Goal: Book appointment/travel/reservation

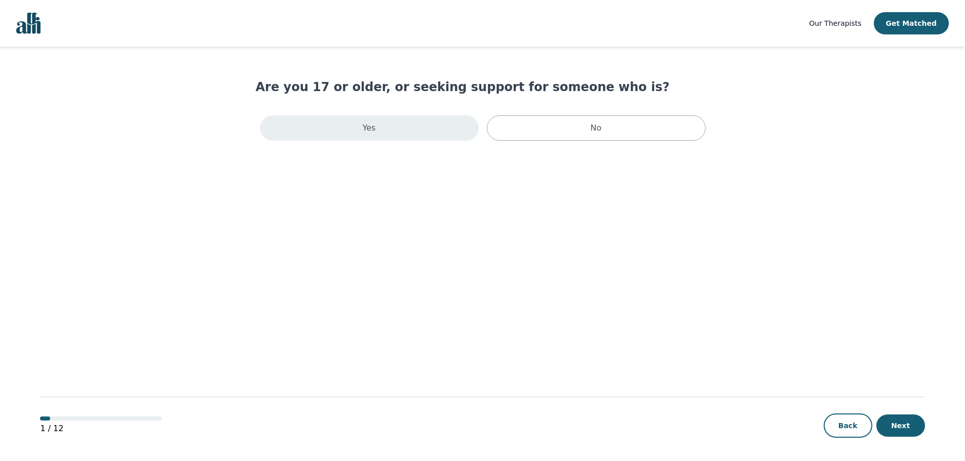
click at [436, 134] on div "Yes" at bounding box center [369, 127] width 219 height 25
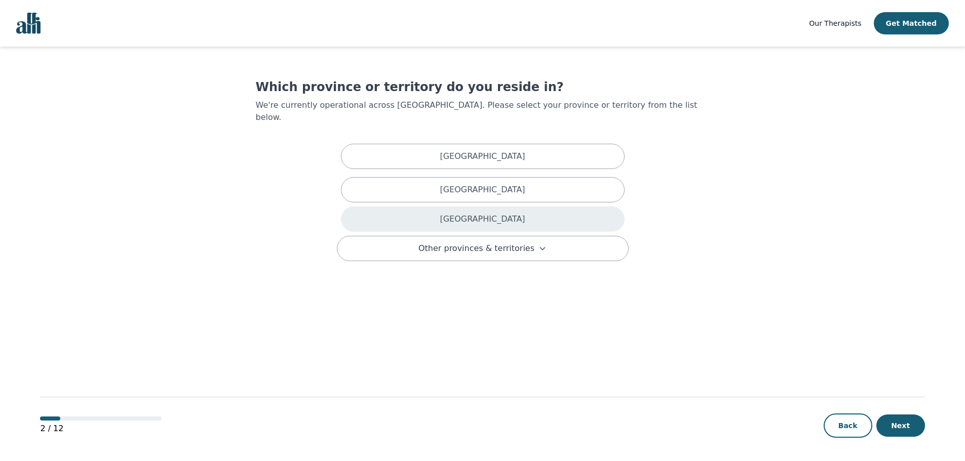
click at [501, 212] on div "[GEOGRAPHIC_DATA]" at bounding box center [483, 219] width 284 height 25
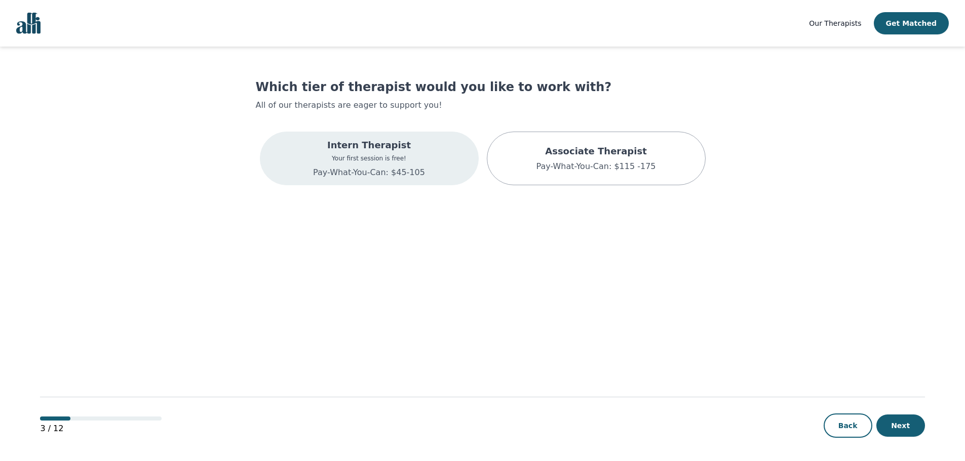
click at [459, 156] on div "Intern Therapist Your first session is free! Pay-What-You-Can: $45-105" at bounding box center [369, 159] width 219 height 54
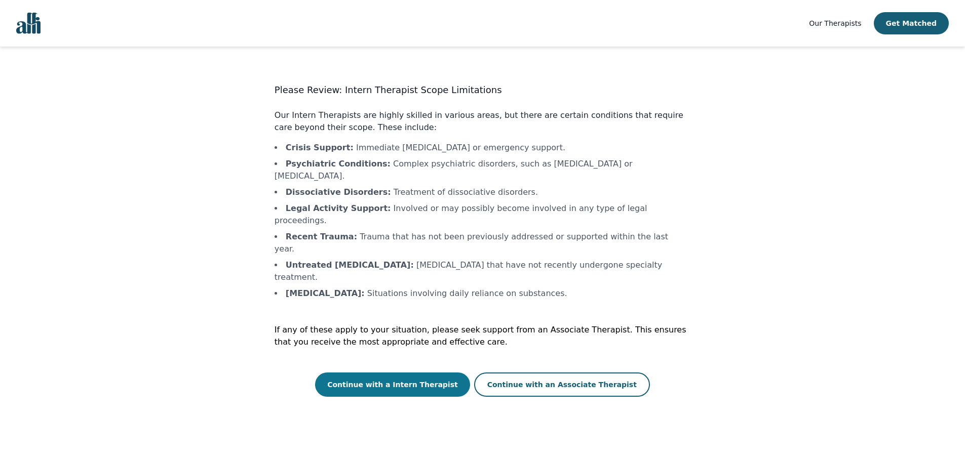
click at [440, 373] on button "Continue with a Intern Therapist" at bounding box center [392, 385] width 155 height 24
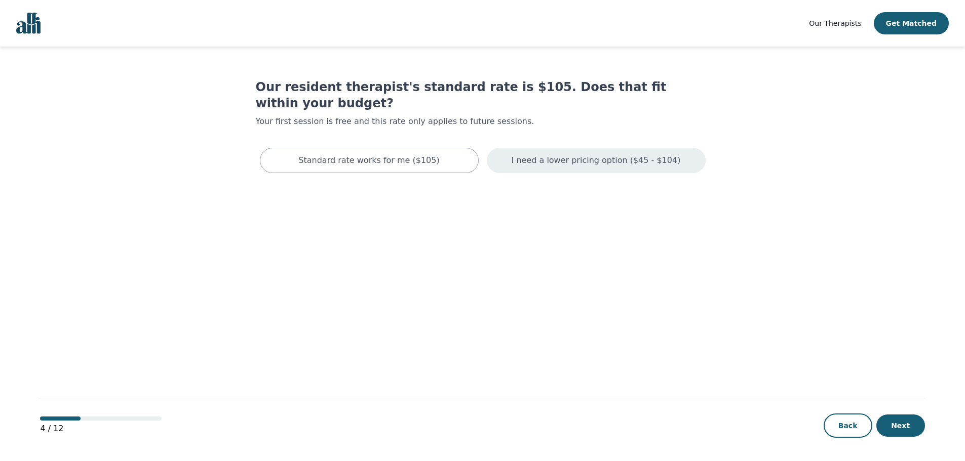
click at [550, 151] on div "I need a lower pricing option ($45 - $104)" at bounding box center [596, 160] width 219 height 25
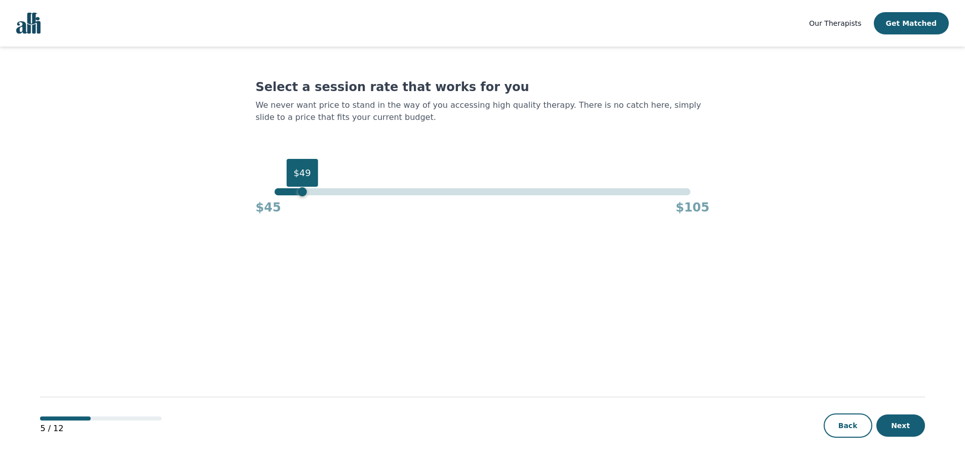
drag, startPoint x: 688, startPoint y: 193, endPoint x: 209, endPoint y: 196, distance: 479.1
click at [209, 196] on main "Select a session rate that works for you We never want price to stand in the wa…" at bounding box center [482, 255] width 884 height 416
drag, startPoint x: 279, startPoint y: 193, endPoint x: 305, endPoint y: 196, distance: 26.6
click at [305, 196] on div "$49 $45 $105" at bounding box center [483, 201] width 454 height 27
click at [305, 196] on div "$45 $105" at bounding box center [483, 205] width 454 height 20
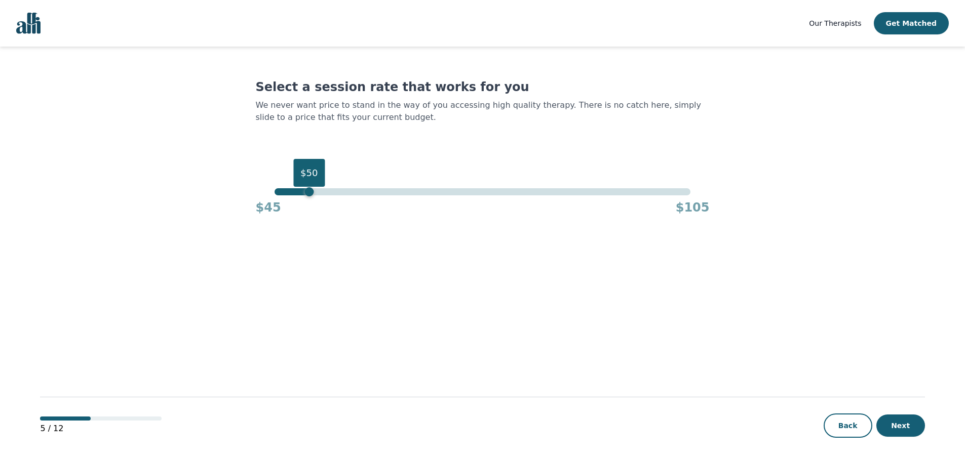
drag, startPoint x: 302, startPoint y: 188, endPoint x: 307, endPoint y: 189, distance: 5.1
click at [307, 189] on div "$50" at bounding box center [308, 191] width 9 height 9
click at [889, 415] on button "Next" at bounding box center [900, 426] width 49 height 22
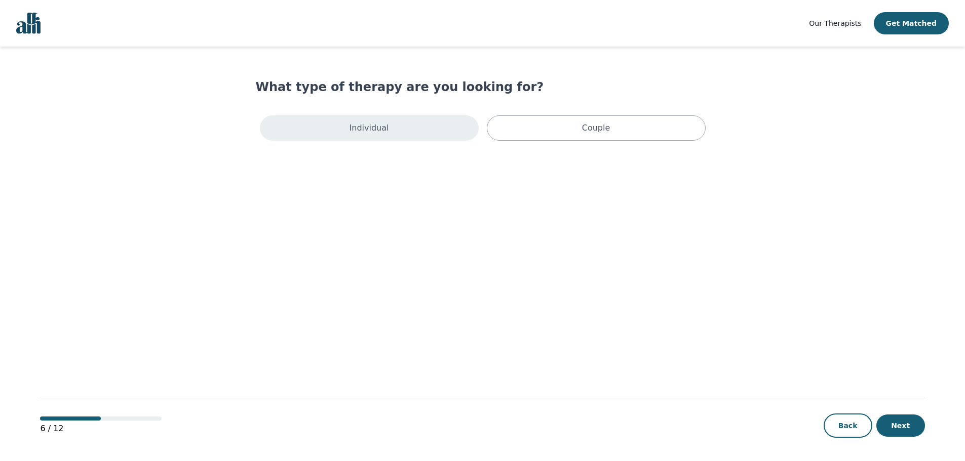
click at [443, 127] on div "Individual" at bounding box center [369, 127] width 219 height 25
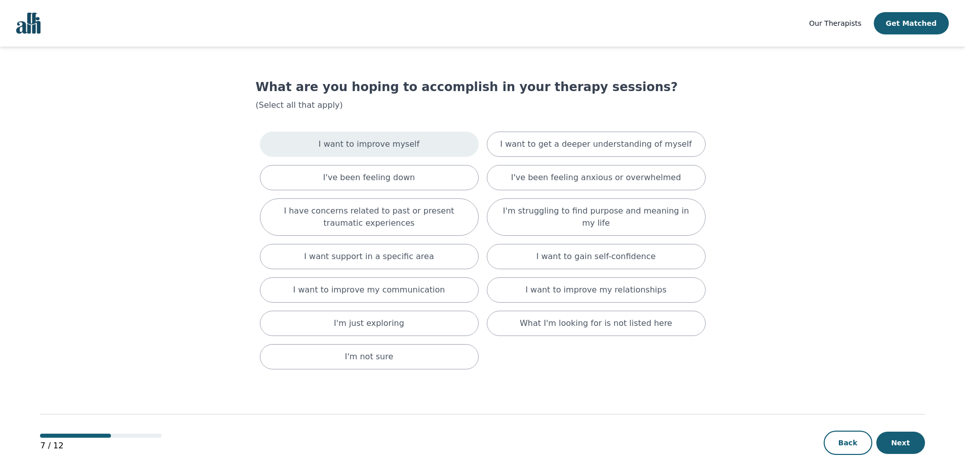
click at [430, 148] on div "I want to improve myself" at bounding box center [369, 144] width 219 height 25
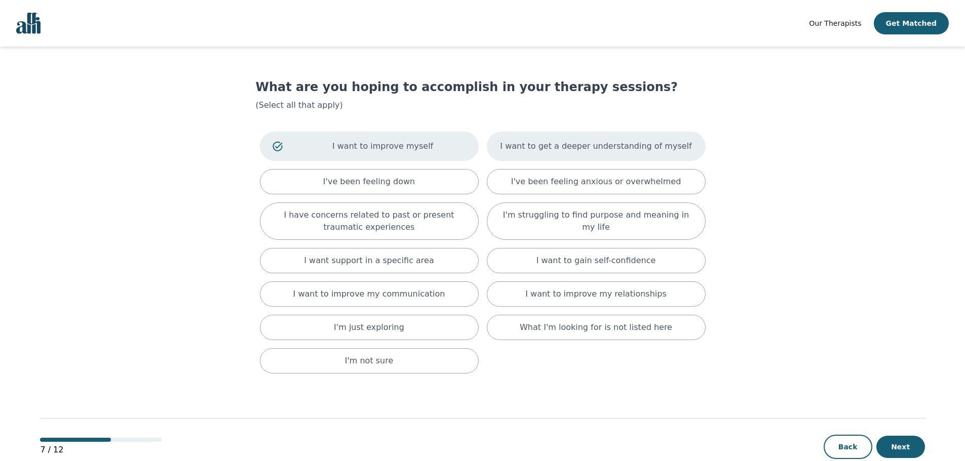
drag, startPoint x: 576, startPoint y: 181, endPoint x: 567, endPoint y: 153, distance: 29.3
click at [567, 153] on div "I want to get a deeper understanding of myself" at bounding box center [596, 146] width 219 height 29
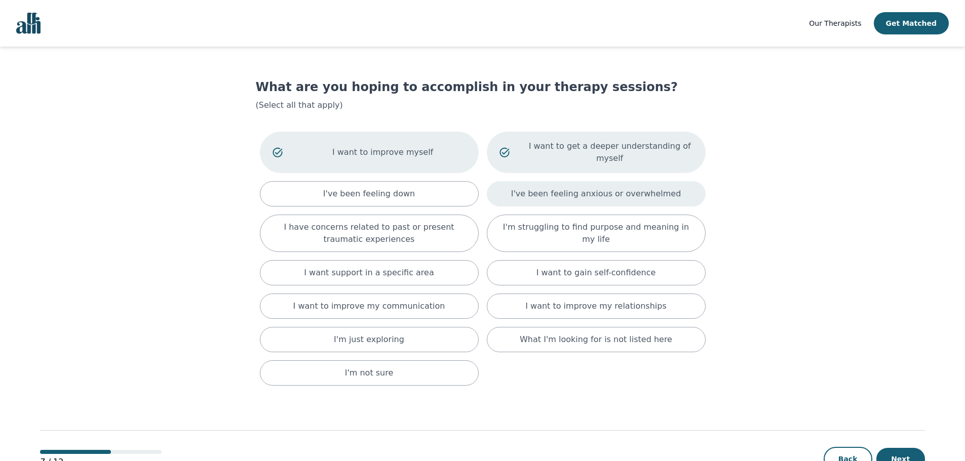
click at [566, 188] on p "I've been feeling anxious or overwhelmed" at bounding box center [596, 194] width 170 height 12
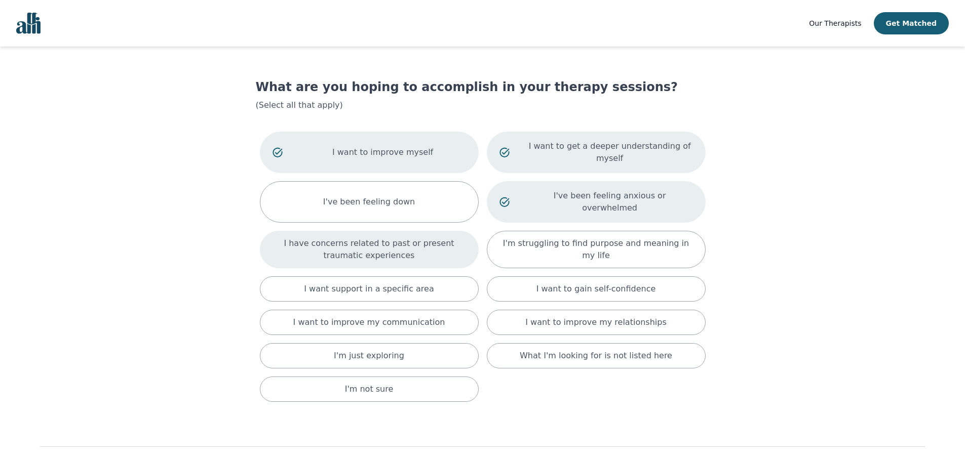
click at [459, 238] on p "I have concerns related to past or present traumatic experiences" at bounding box center [368, 250] width 193 height 24
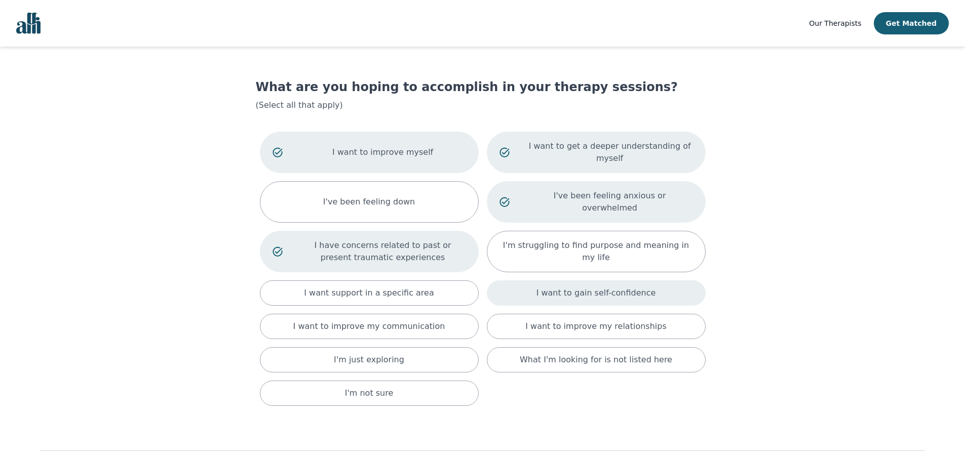
click at [596, 287] on p "I want to gain self-confidence" at bounding box center [596, 293] width 120 height 12
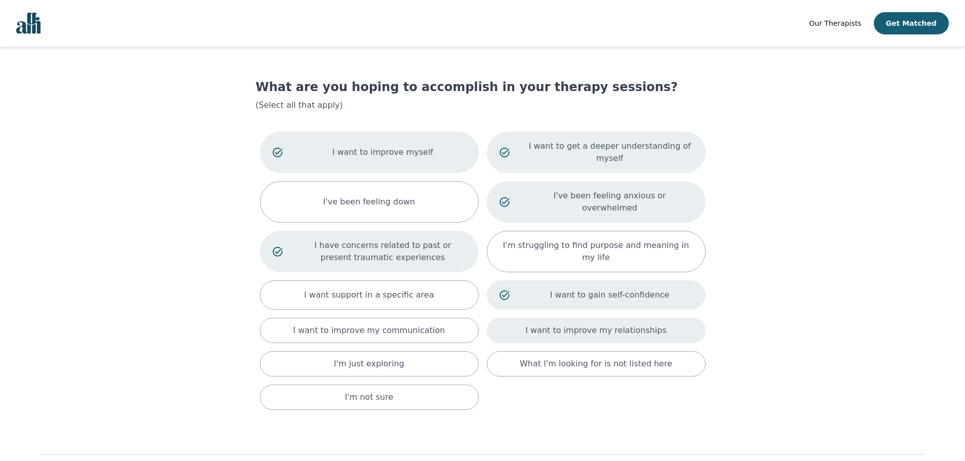
click at [589, 325] on p "I want to improve my relationships" at bounding box center [595, 331] width 141 height 12
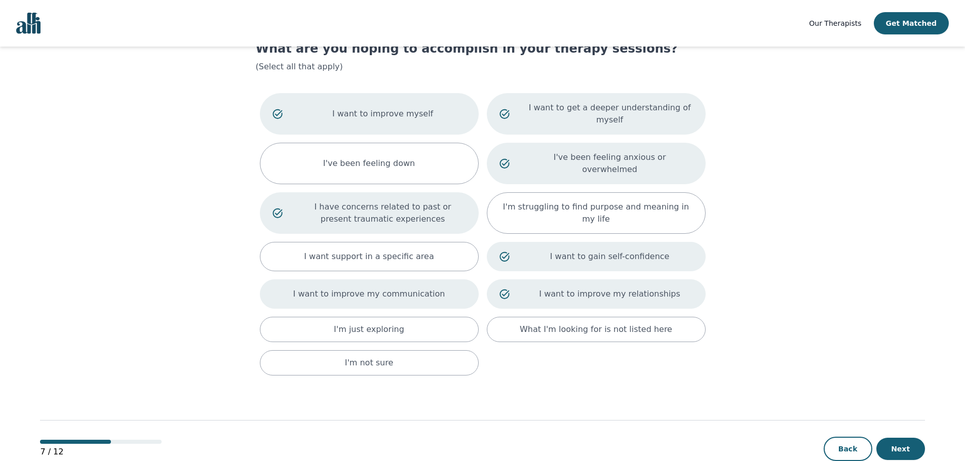
click at [370, 280] on div "I want to improve my communication" at bounding box center [369, 294] width 219 height 29
click at [897, 438] on button "Next" at bounding box center [900, 449] width 49 height 22
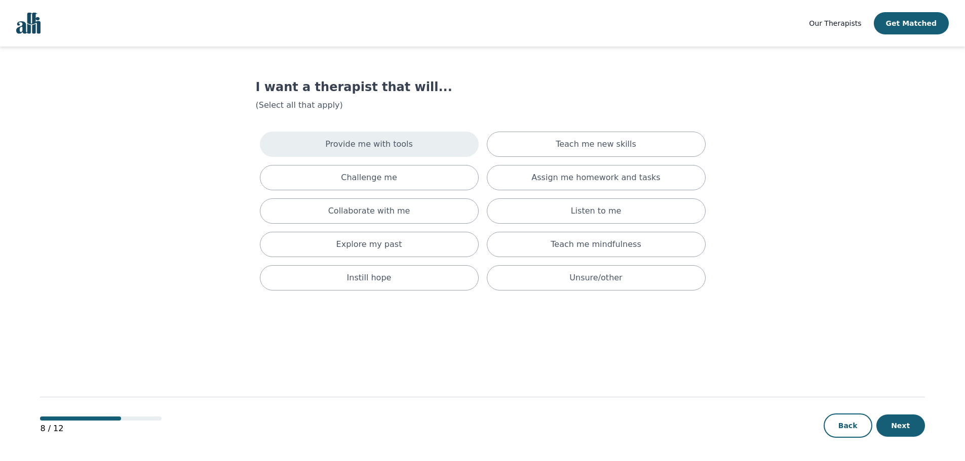
click at [429, 149] on div "Provide me with tools" at bounding box center [369, 144] width 219 height 25
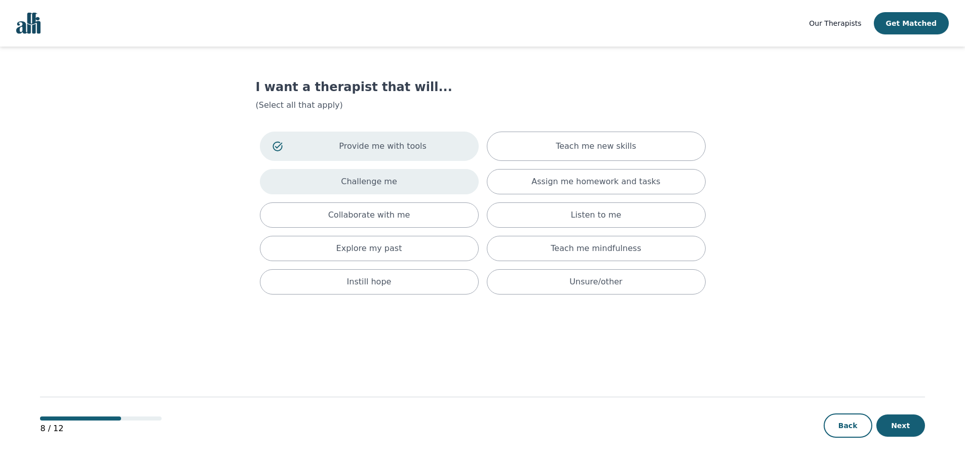
click at [435, 179] on div "Challenge me" at bounding box center [369, 181] width 219 height 25
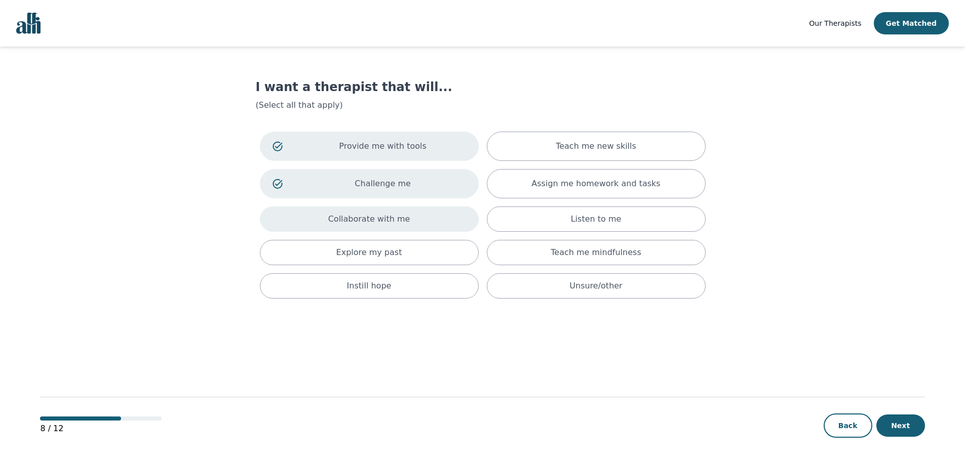
click at [435, 219] on div "Collaborate with me" at bounding box center [369, 219] width 219 height 25
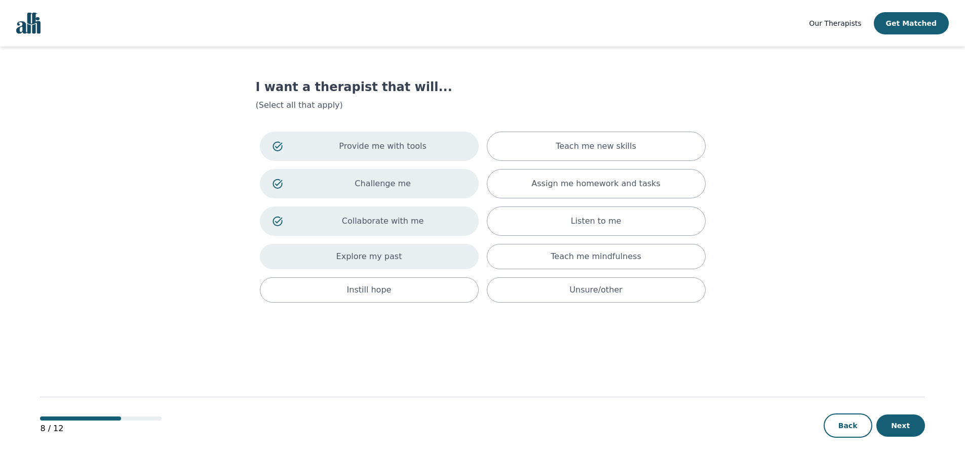
click at [458, 253] on div "Explore my past" at bounding box center [369, 256] width 219 height 25
click at [586, 224] on p "Listen to me" at bounding box center [596, 221] width 51 height 12
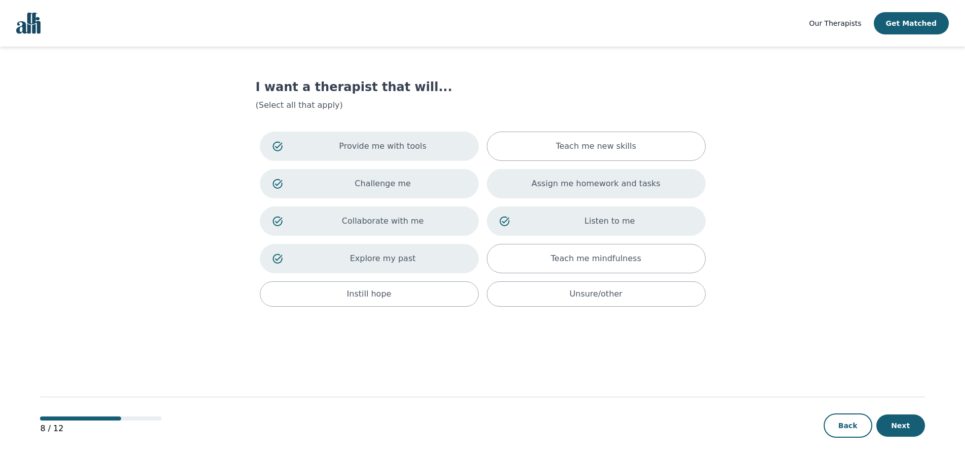
click at [590, 177] on div "Assign me homework and tasks" at bounding box center [596, 183] width 219 height 29
click at [630, 256] on p "Teach me mindfulness" at bounding box center [595, 259] width 90 height 12
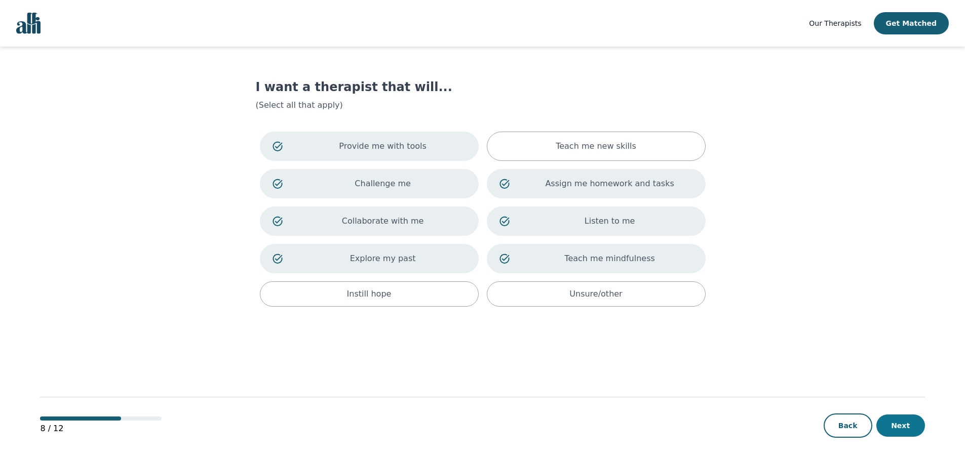
click at [918, 430] on button "Next" at bounding box center [900, 426] width 49 height 22
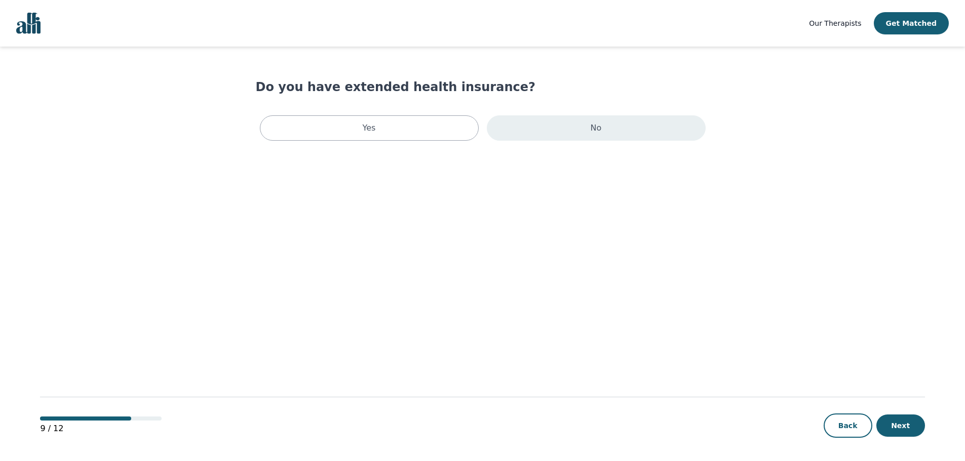
click at [517, 124] on div "No" at bounding box center [596, 127] width 219 height 25
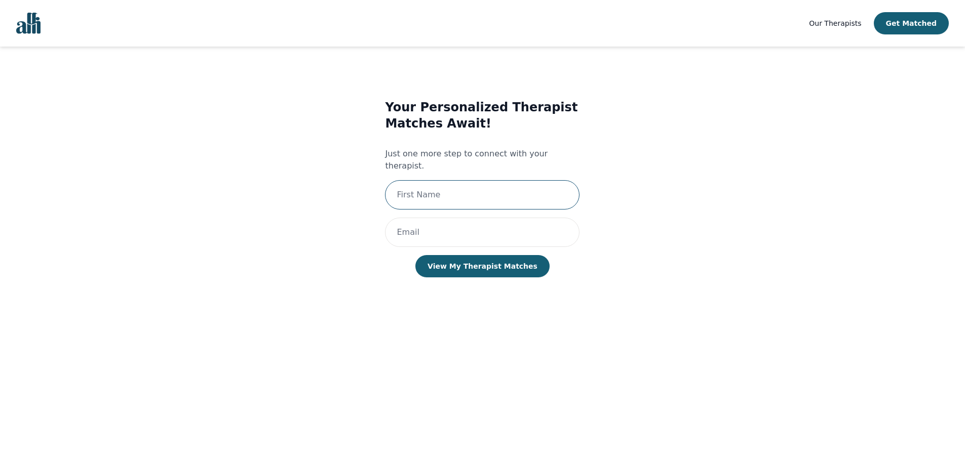
click at [503, 187] on input "text" at bounding box center [482, 194] width 194 height 29
type input "[PERSON_NAME]"
click at [462, 218] on input "email" at bounding box center [482, 232] width 194 height 29
type input "[EMAIL_ADDRESS][DOMAIN_NAME]"
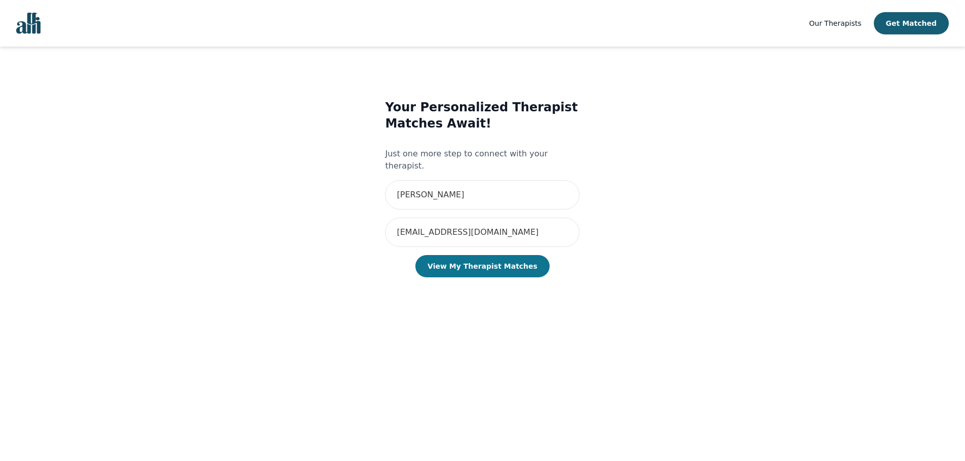
click at [464, 257] on button "View My Therapist Matches" at bounding box center [482, 266] width 134 height 22
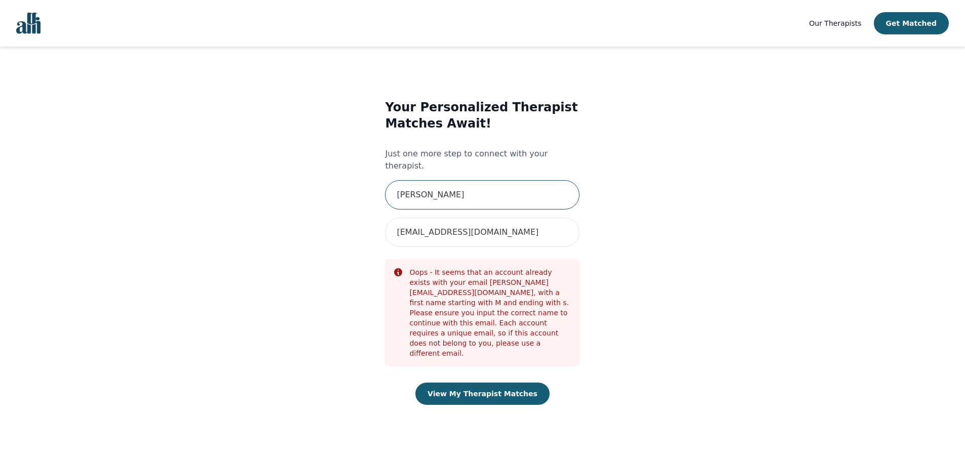
click at [488, 187] on input "[PERSON_NAME]" at bounding box center [482, 194] width 194 height 29
type input "[PERSON_NAME]"
click at [483, 374] on div "Your Personalized Therapist Matches Await! Just one more step to connect with y…" at bounding box center [482, 262] width 194 height 326
click at [485, 383] on button "View My Therapist Matches" at bounding box center [482, 394] width 134 height 22
